Goal: Task Accomplishment & Management: Complete application form

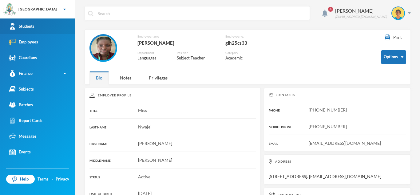
click at [35, 28] on link "Students" at bounding box center [37, 26] width 75 height 16
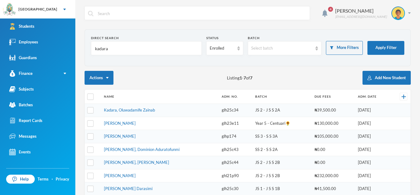
click at [160, 51] on input "kadara" at bounding box center [146, 49] width 104 height 14
type input "k"
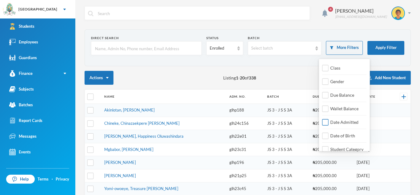
click at [328, 122] on input "Date Admitted" at bounding box center [325, 122] width 6 height 6
checkbox input "true"
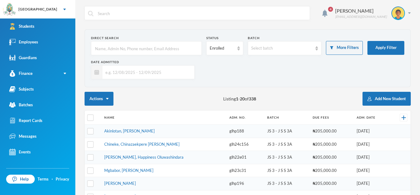
click at [154, 70] on input "text" at bounding box center [146, 72] width 89 height 14
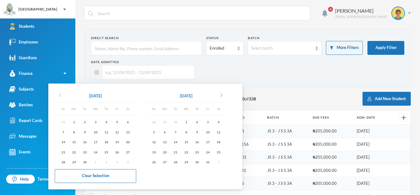
click at [61, 98] on icon "chevron_left" at bounding box center [60, 94] width 7 height 7
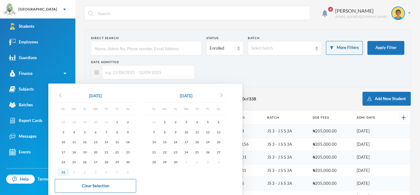
click at [65, 172] on div "31" at bounding box center [63, 172] width 11 height 8
click at [200, 133] on div "11" at bounding box center [197, 132] width 11 height 8
type input "[DATE] - [DATE]"
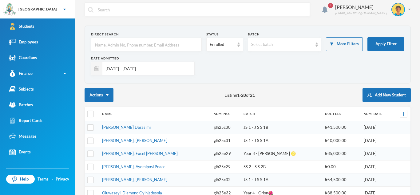
scroll to position [2, 0]
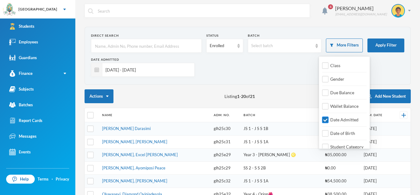
click at [326, 118] on input "Date Admitted" at bounding box center [325, 120] width 6 height 6
checkbox input "false"
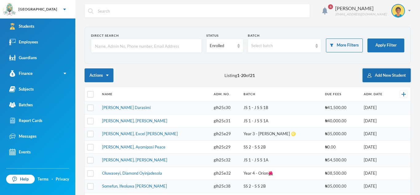
click at [377, 77] on button "Add New Student" at bounding box center [387, 75] width 48 height 14
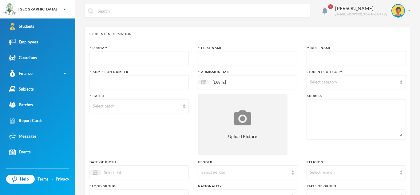
click at [166, 60] on input "text" at bounding box center [139, 58] width 93 height 14
type input "Ibitoye"
click at [230, 55] on input "text" at bounding box center [248, 58] width 93 height 14
type input "Mojetoluwa"
